Goal: Task Accomplishment & Management: Use online tool/utility

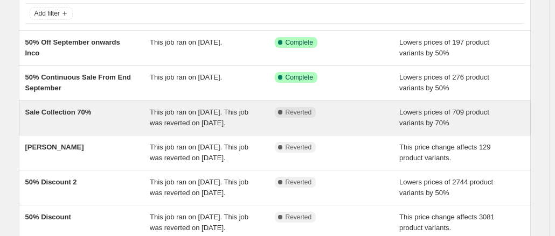
scroll to position [54, 0]
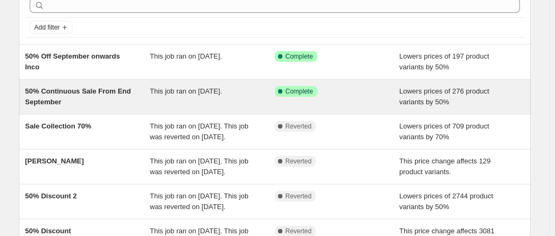
click at [103, 89] on span "50% Continuous Sale From End September" at bounding box center [78, 96] width 106 height 19
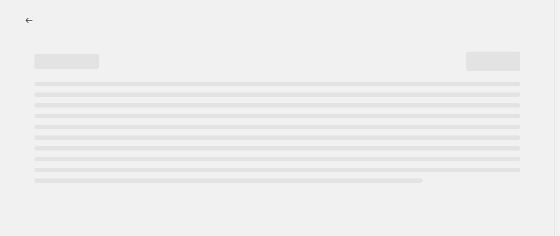
select select "percentage"
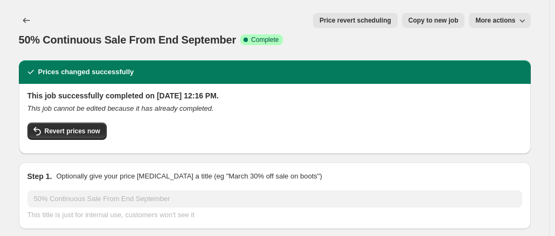
select select "collection"
click at [30, 18] on icon "Price change jobs" at bounding box center [26, 20] width 11 height 11
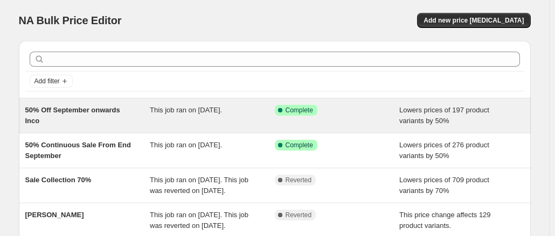
click at [127, 116] on div "50% Off September onwards Inco" at bounding box center [87, 116] width 125 height 22
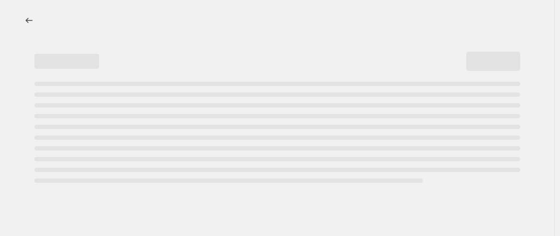
select select "percentage"
select select "collection"
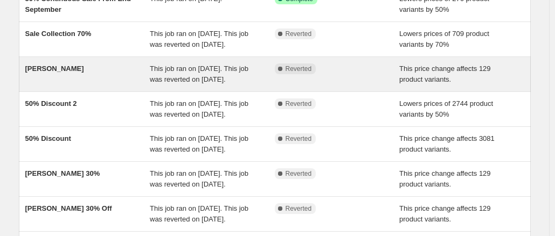
scroll to position [162, 0]
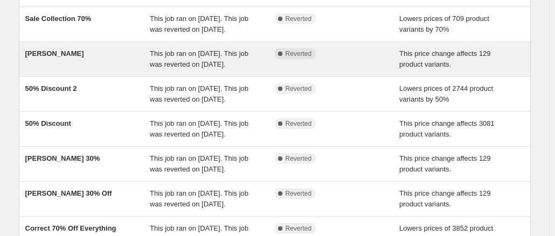
click at [73, 70] on div "Henriette" at bounding box center [87, 59] width 125 height 22
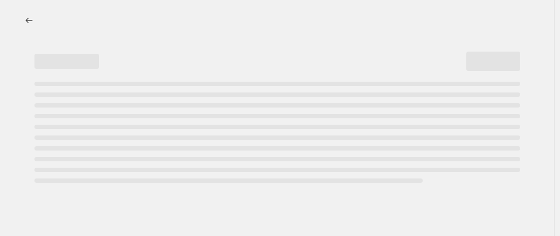
select select "ecap"
select select "remove"
select select "collection"
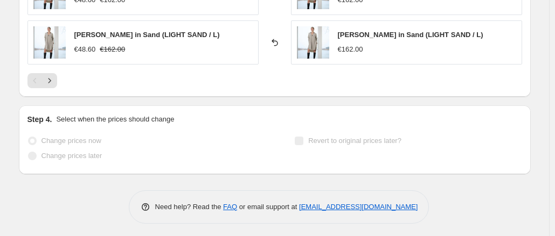
scroll to position [886, 0]
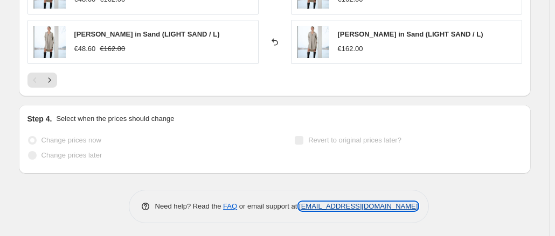
click at [366, 203] on link "[EMAIL_ADDRESS][DOMAIN_NAME]" at bounding box center [358, 207] width 119 height 8
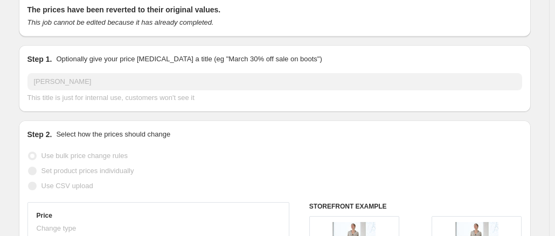
scroll to position [0, 0]
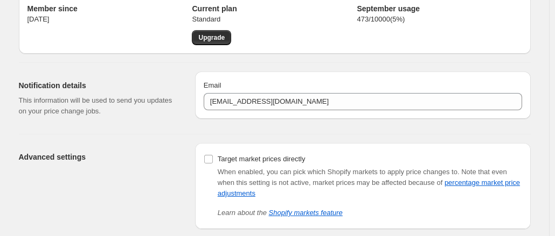
scroll to position [104, 0]
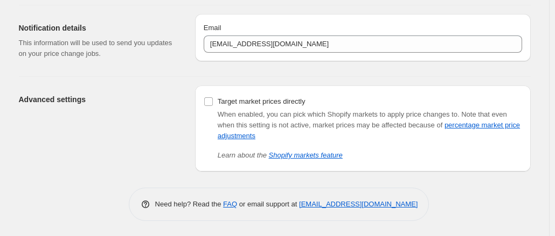
drag, startPoint x: 419, startPoint y: 203, endPoint x: 301, endPoint y: 207, distance: 118.0
click at [301, 207] on div "Need help? Read the FAQ or email support at support+a52158@northern-apps.com" at bounding box center [279, 204] width 301 height 33
copy link "[EMAIL_ADDRESS][DOMAIN_NAME]"
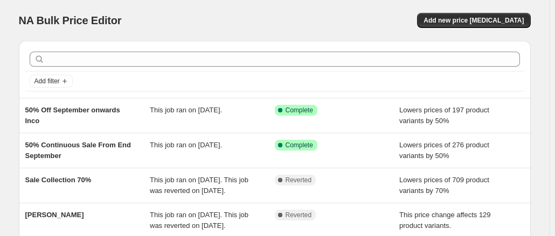
click at [207, 29] on div "NA Bulk Price Editor. This page is ready NA Bulk Price Editor Add new price cha…" at bounding box center [275, 20] width 512 height 41
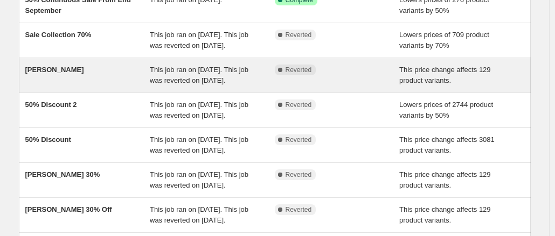
scroll to position [162, 0]
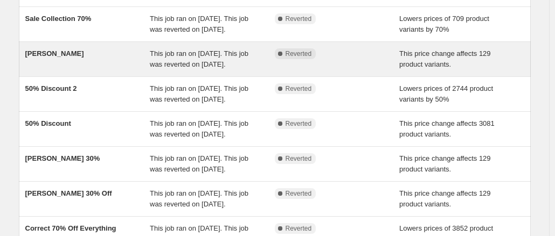
click at [83, 70] on div "Henriette" at bounding box center [87, 59] width 125 height 22
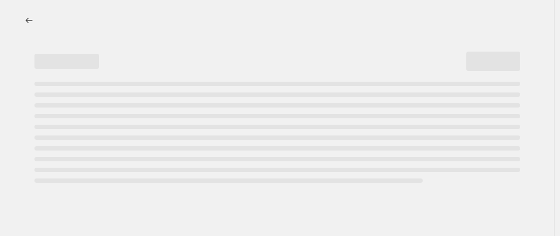
select select "ecap"
select select "remove"
select select "collection"
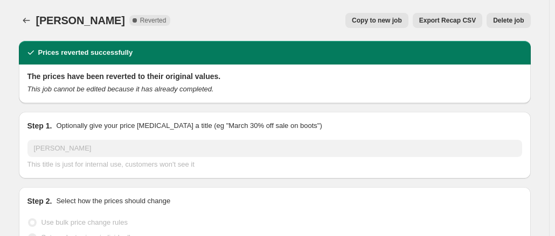
click at [519, 16] on button "Delete job" at bounding box center [508, 20] width 44 height 15
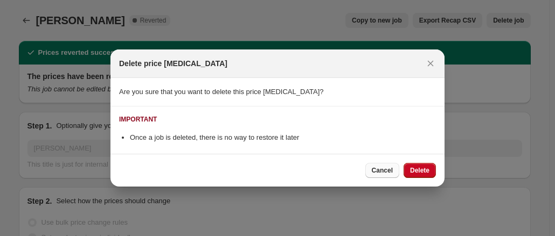
click at [383, 169] on span "Cancel" at bounding box center [382, 170] width 21 height 9
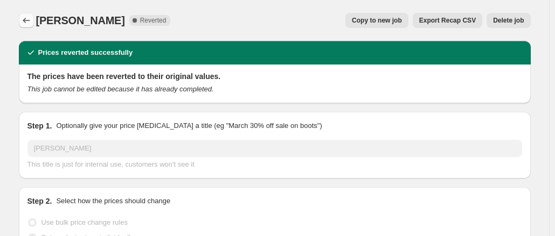
click at [25, 15] on button "Price change jobs" at bounding box center [26, 20] width 15 height 15
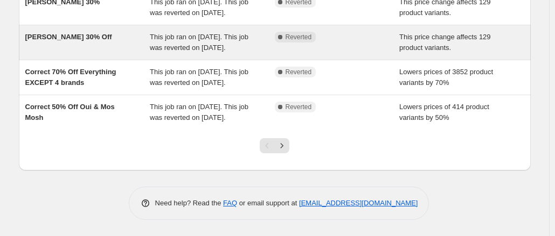
scroll to position [337, 0]
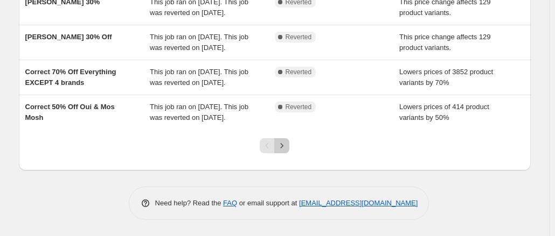
click at [286, 147] on icon "Next" at bounding box center [281, 146] width 11 height 11
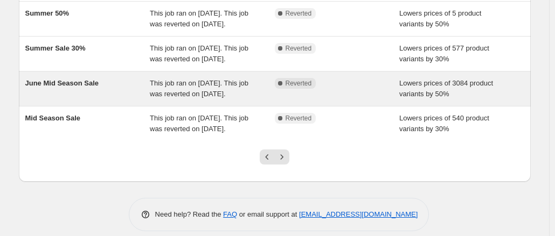
scroll to position [326, 0]
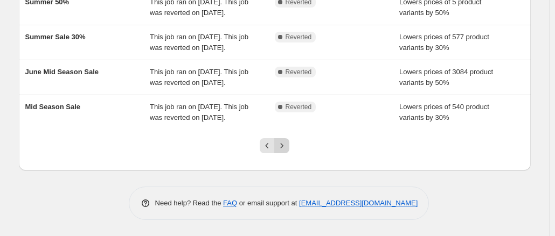
click at [281, 147] on icon "Next" at bounding box center [281, 146] width 11 height 11
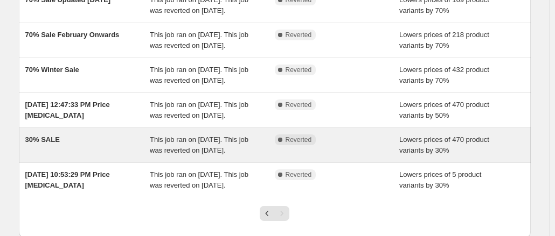
scroll to position [241, 0]
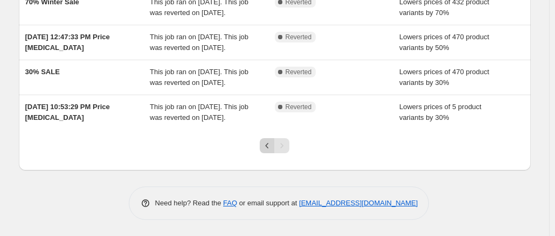
click at [268, 147] on icon "Previous" at bounding box center [267, 146] width 11 height 11
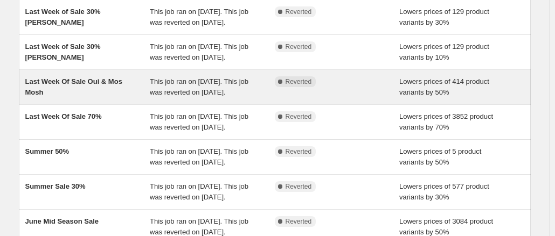
scroll to position [323, 0]
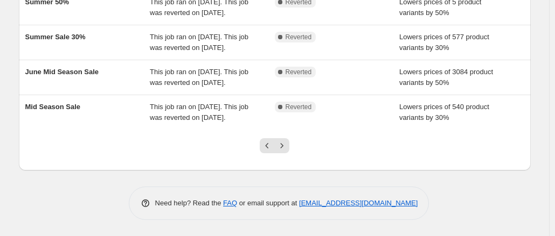
click at [269, 148] on icon "Previous" at bounding box center [267, 146] width 11 height 11
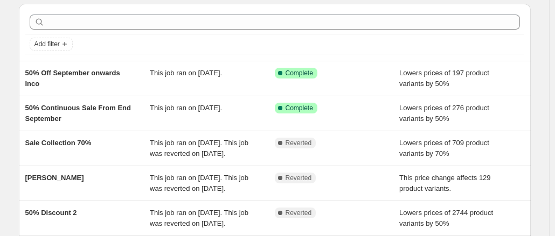
scroll to position [54, 0]
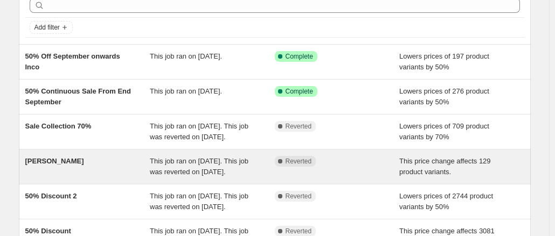
click at [124, 174] on div "Henriette" at bounding box center [87, 167] width 125 height 22
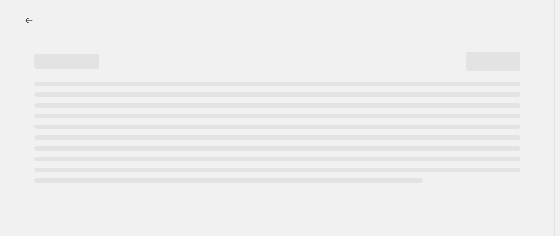
select select "ecap"
select select "remove"
select select "collection"
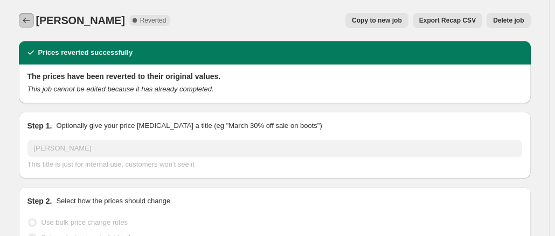
click at [27, 22] on icon "Price change jobs" at bounding box center [26, 20] width 7 height 5
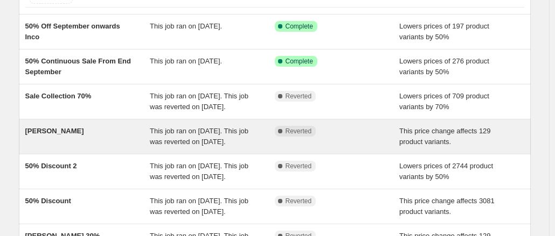
scroll to position [108, 0]
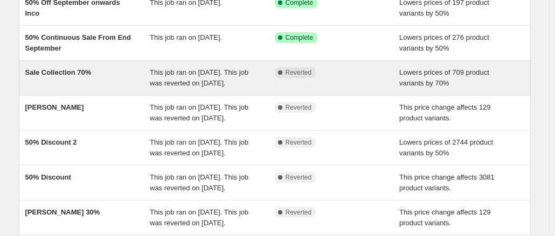
click at [96, 87] on div "Sale Collection 70%" at bounding box center [87, 78] width 125 height 22
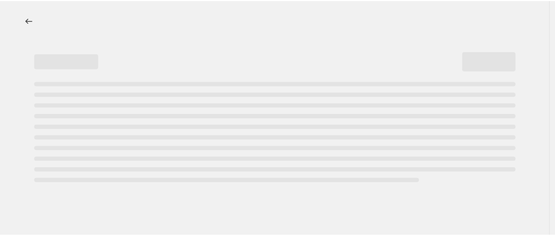
select select "percentage"
select select "collection"
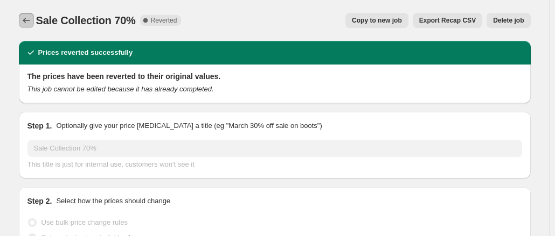
click at [29, 22] on icon "Price change jobs" at bounding box center [26, 20] width 11 height 11
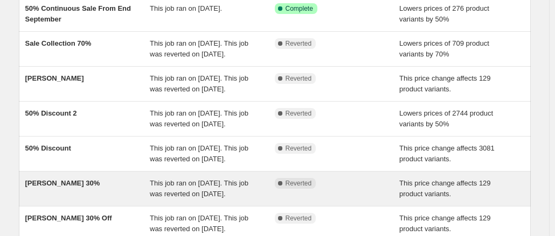
scroll to position [122, 0]
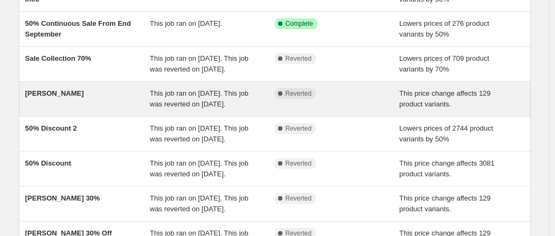
click at [111, 110] on div "Henriette" at bounding box center [87, 99] width 125 height 22
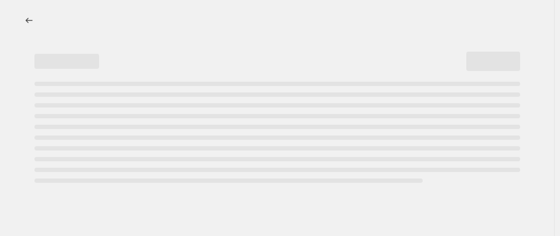
select select "ecap"
select select "remove"
select select "collection"
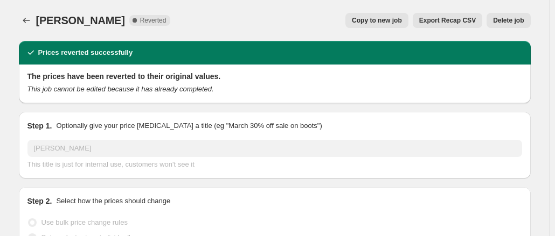
click at [513, 18] on span "Delete job" at bounding box center [508, 20] width 31 height 9
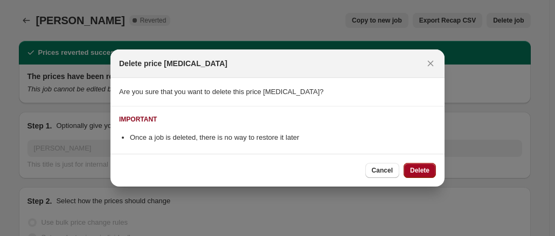
click at [418, 170] on span "Delete" at bounding box center [419, 170] width 19 height 9
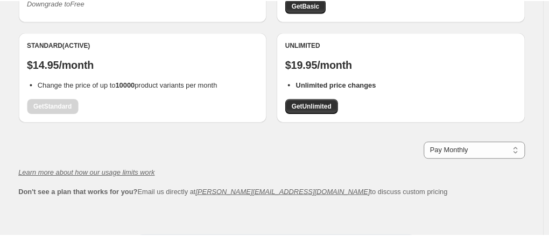
scroll to position [210, 0]
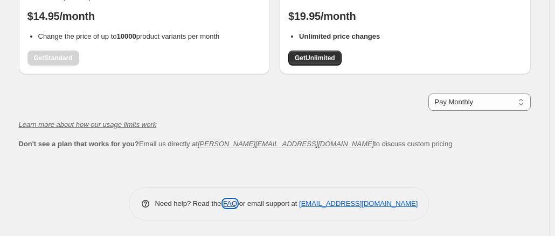
click at [227, 203] on link "FAQ" at bounding box center [230, 204] width 14 height 8
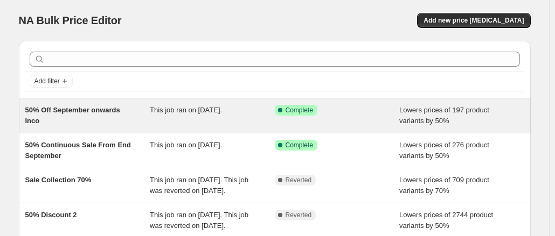
click at [134, 112] on div "50% Off September onwards Inco" at bounding box center [87, 116] width 125 height 22
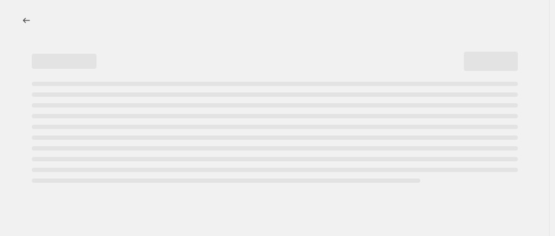
select select "percentage"
select select "collection"
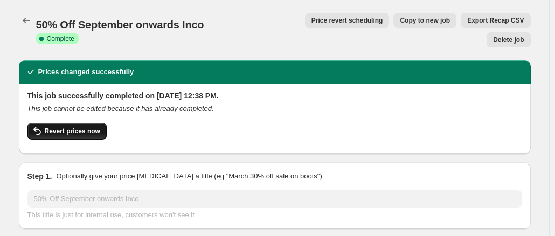
click at [71, 127] on span "Revert prices now" at bounding box center [72, 131] width 55 height 9
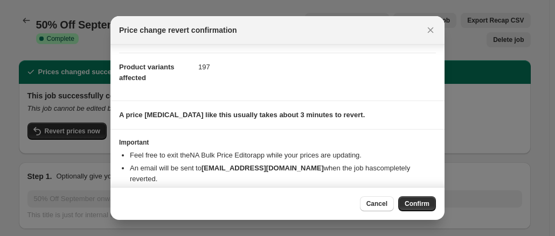
scroll to position [61, 0]
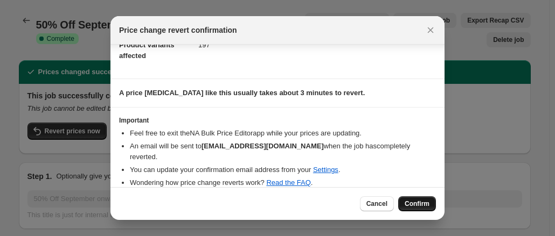
click at [424, 205] on span "Confirm" at bounding box center [417, 204] width 25 height 9
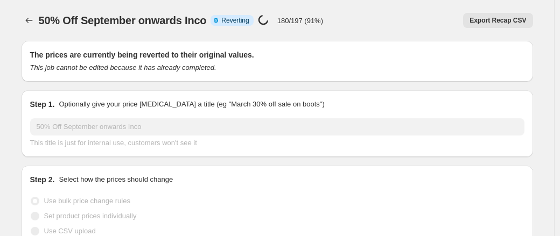
select select "percentage"
select select "collection"
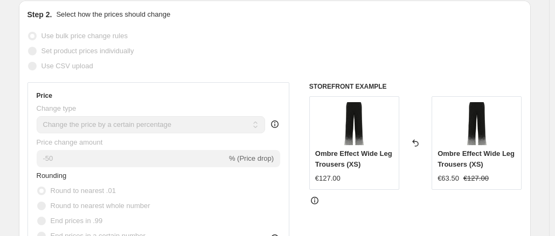
scroll to position [0, 0]
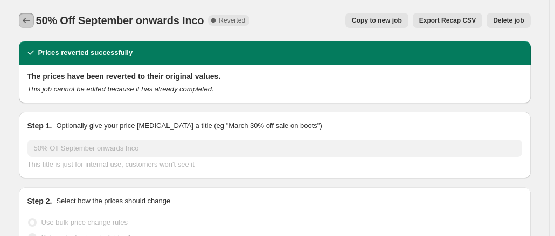
click at [32, 22] on icon "Price change jobs" at bounding box center [26, 20] width 11 height 11
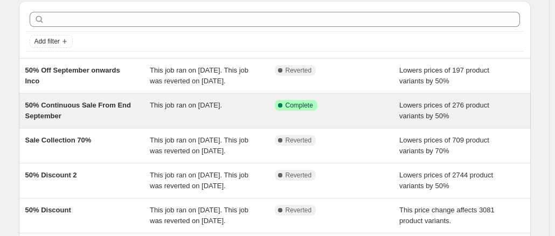
scroll to position [54, 0]
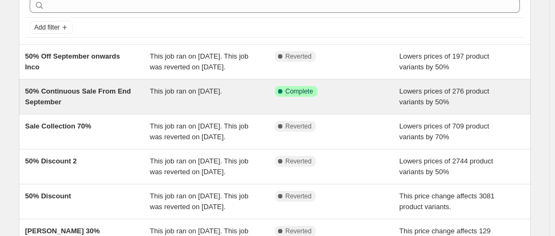
click at [113, 106] on span "50% Continuous Sale From End September" at bounding box center [78, 96] width 106 height 19
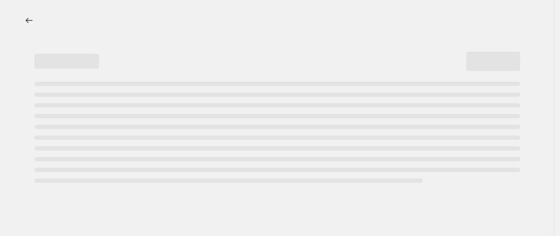
select select "percentage"
select select "collection"
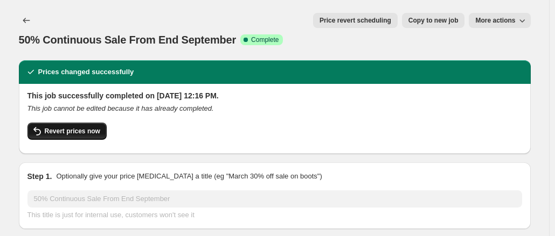
click at [90, 123] on button "Revert prices now" at bounding box center [66, 131] width 79 height 17
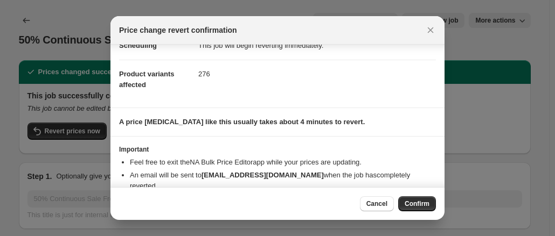
scroll to position [61, 0]
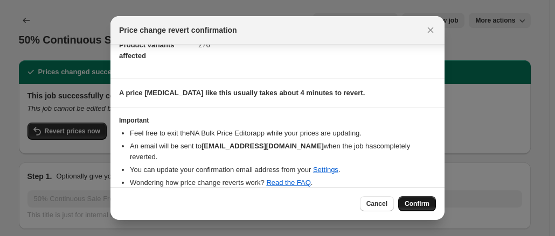
click at [410, 203] on span "Confirm" at bounding box center [417, 204] width 25 height 9
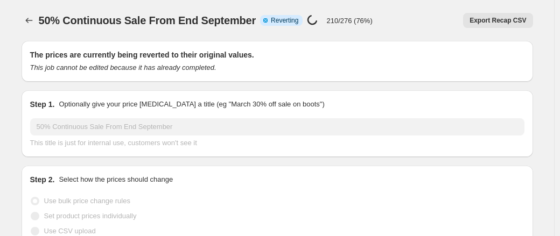
select select "percentage"
select select "collection"
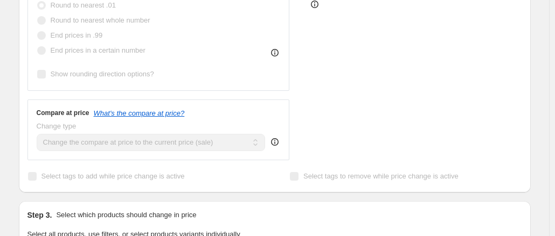
scroll to position [0, 0]
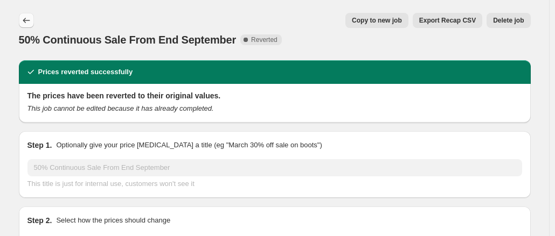
click at [29, 20] on icon "Price change jobs" at bounding box center [26, 20] width 7 height 5
